Goal: Navigation & Orientation: Find specific page/section

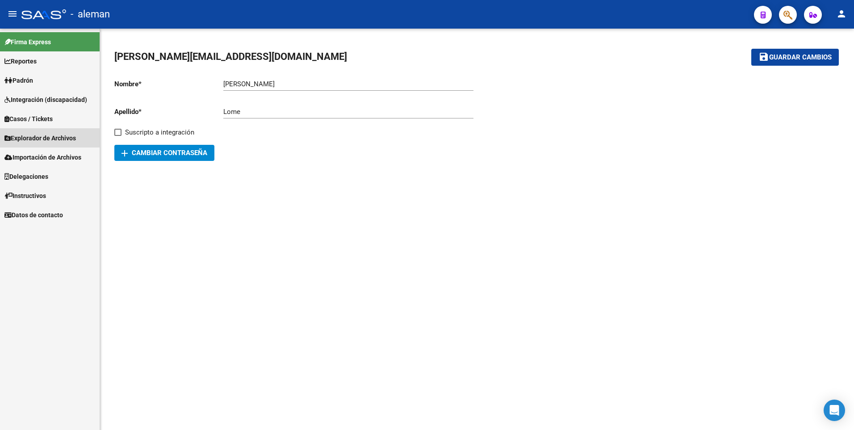
click at [43, 134] on span "Explorador de Archivos" at bounding box center [40, 138] width 72 height 10
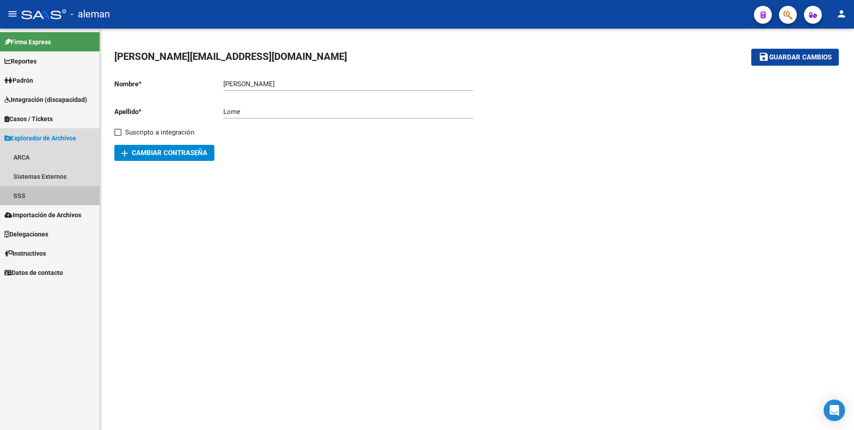
click at [22, 193] on link "SSS" at bounding box center [50, 195] width 100 height 19
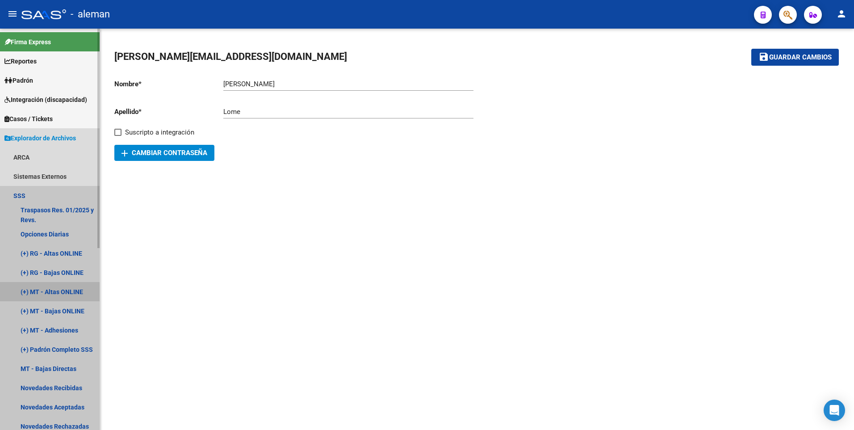
click at [53, 291] on link "(+) MT - Altas ONLINE" at bounding box center [50, 291] width 100 height 19
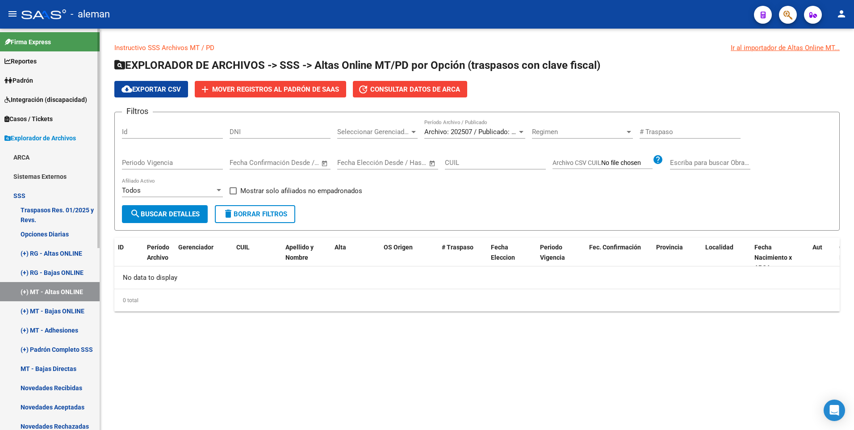
click at [59, 310] on link "(+) MT - Bajas ONLINE" at bounding box center [50, 310] width 100 height 19
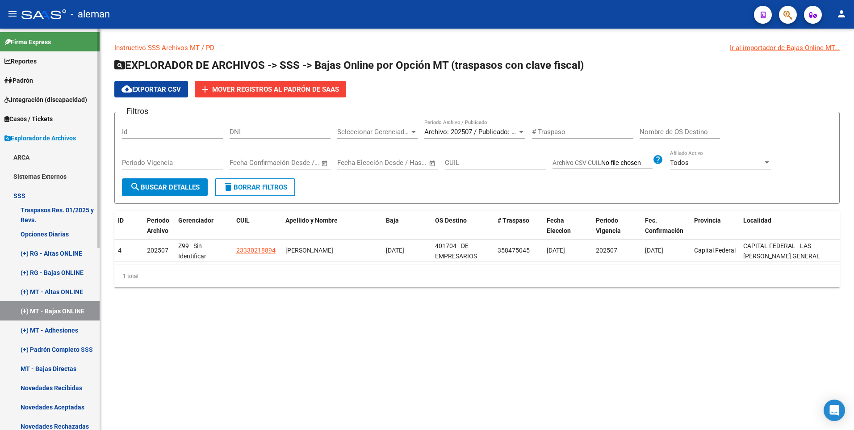
scroll to position [45, 0]
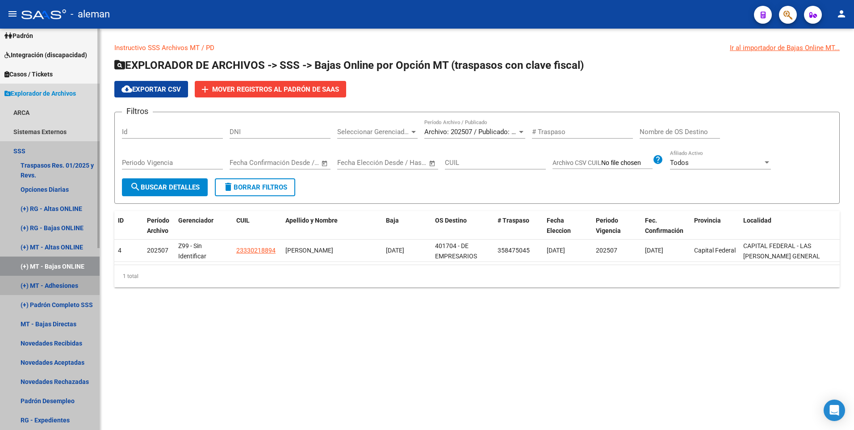
click at [64, 284] on link "(+) MT - Adhesiones" at bounding box center [50, 285] width 100 height 19
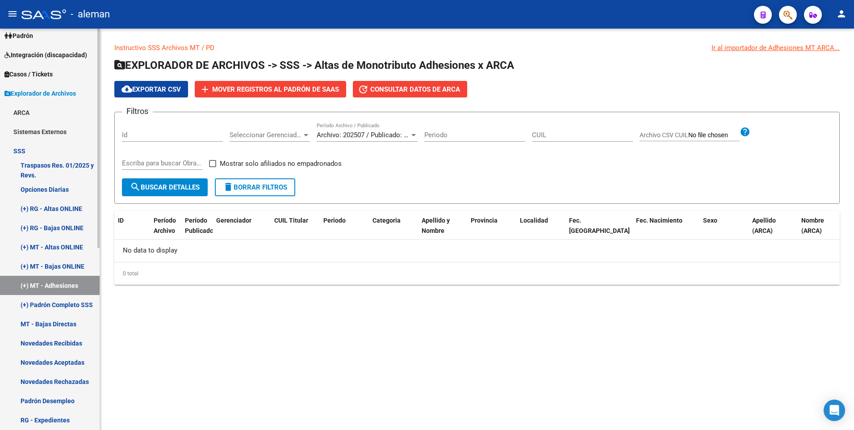
click at [65, 324] on link "MT - Bajas Directas" at bounding box center [50, 323] width 100 height 19
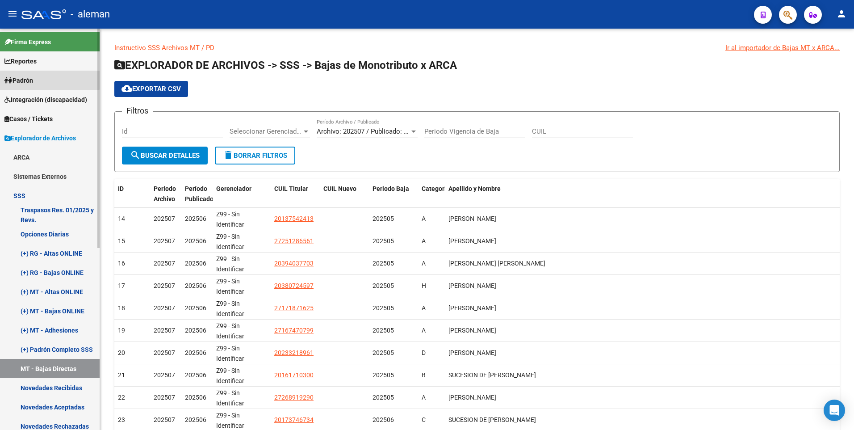
click at [28, 78] on span "Padrón" at bounding box center [18, 81] width 29 height 10
